Goal: Navigation & Orientation: Find specific page/section

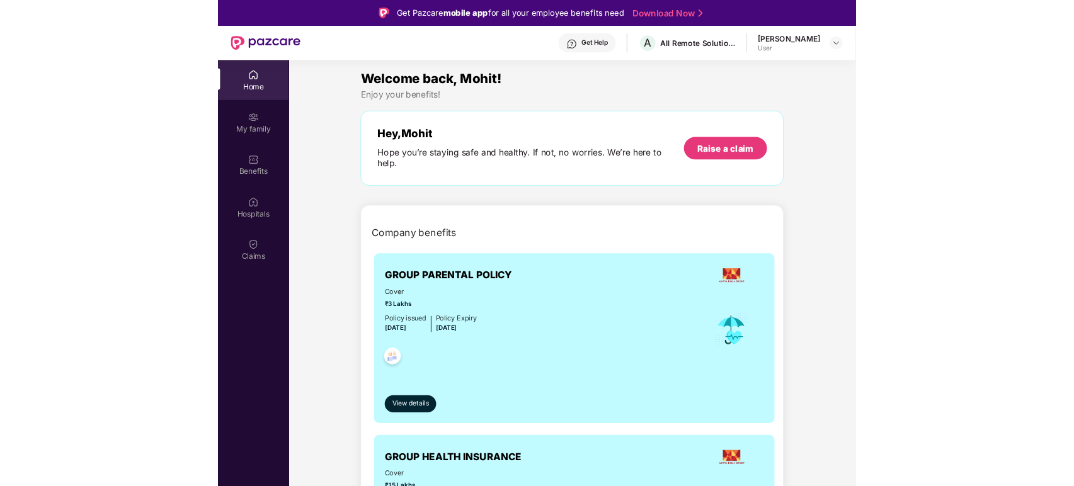
scroll to position [71, 0]
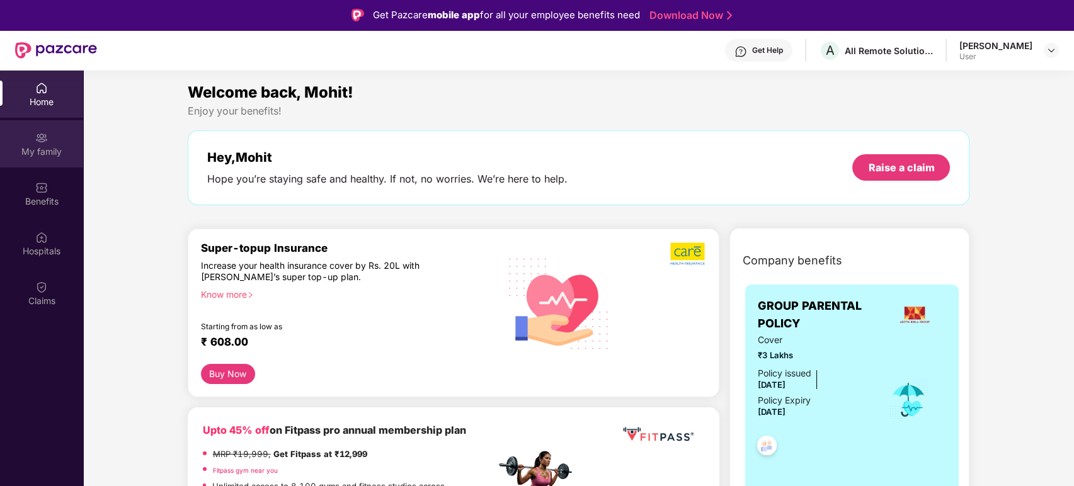
click at [48, 148] on div "My family" at bounding box center [41, 151] width 83 height 13
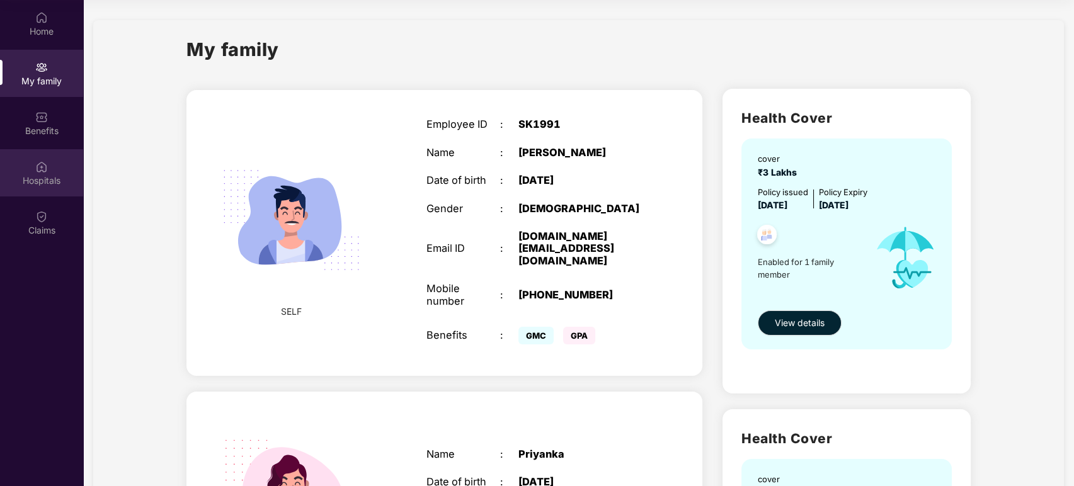
click at [48, 181] on div "Hospitals" at bounding box center [41, 180] width 83 height 13
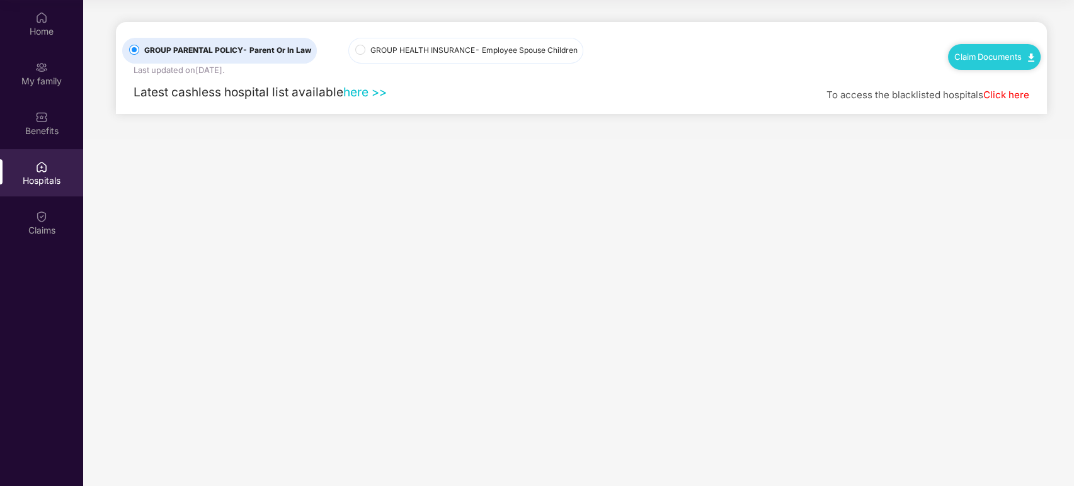
click at [382, 53] on span "GROUP HEALTH INSURANCE - Employee Spouse Children" at bounding box center [473, 51] width 217 height 12
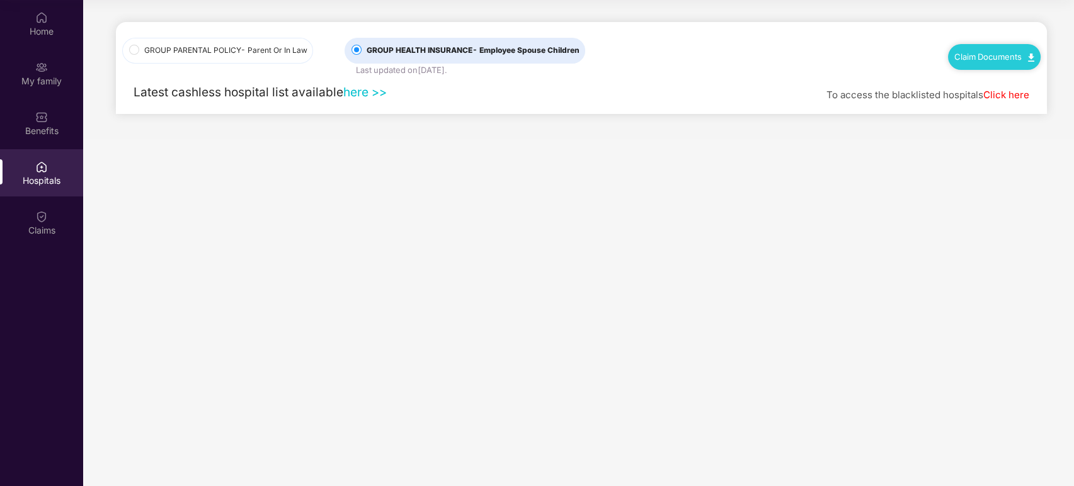
click at [363, 95] on link "here >>" at bounding box center [364, 91] width 43 height 15
